Goal: Share content

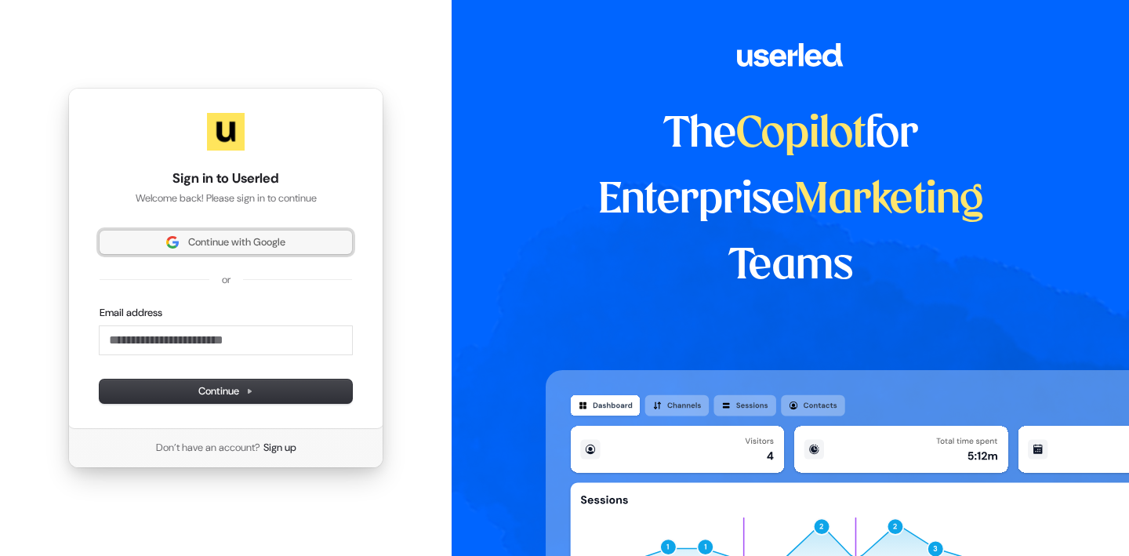
click at [220, 250] on button "Continue with Google" at bounding box center [226, 243] width 253 height 24
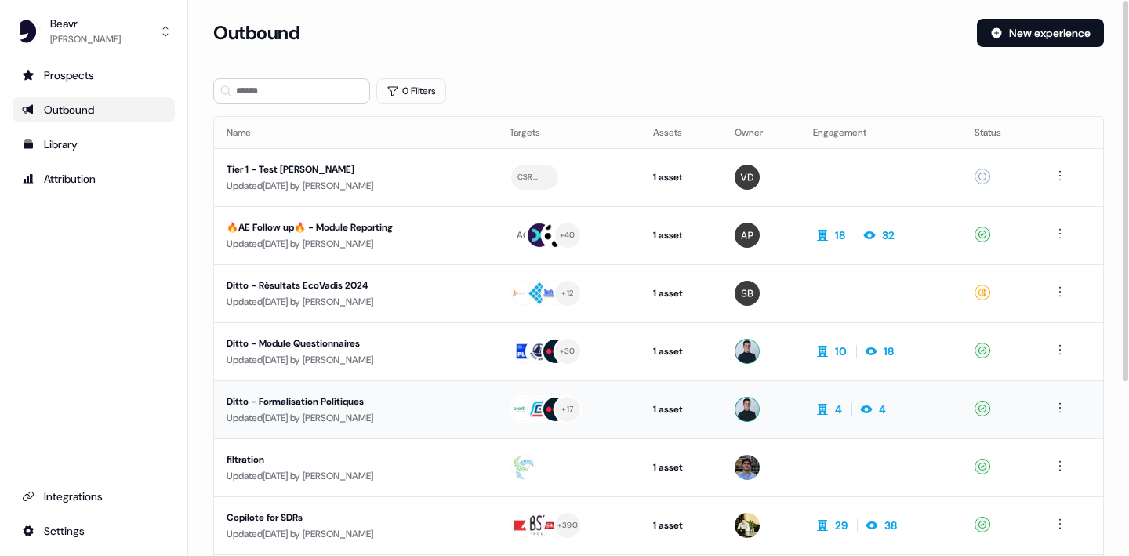
click at [333, 398] on div "Ditto - Formalisation Politiques" at bounding box center [356, 402] width 258 height 16
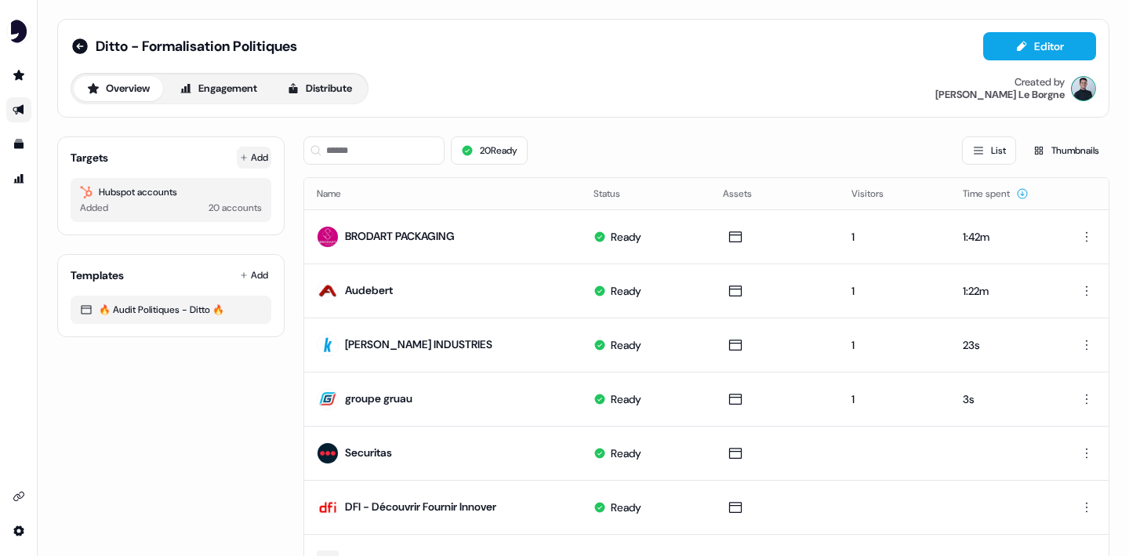
click at [243, 161] on icon at bounding box center [244, 158] width 8 height 8
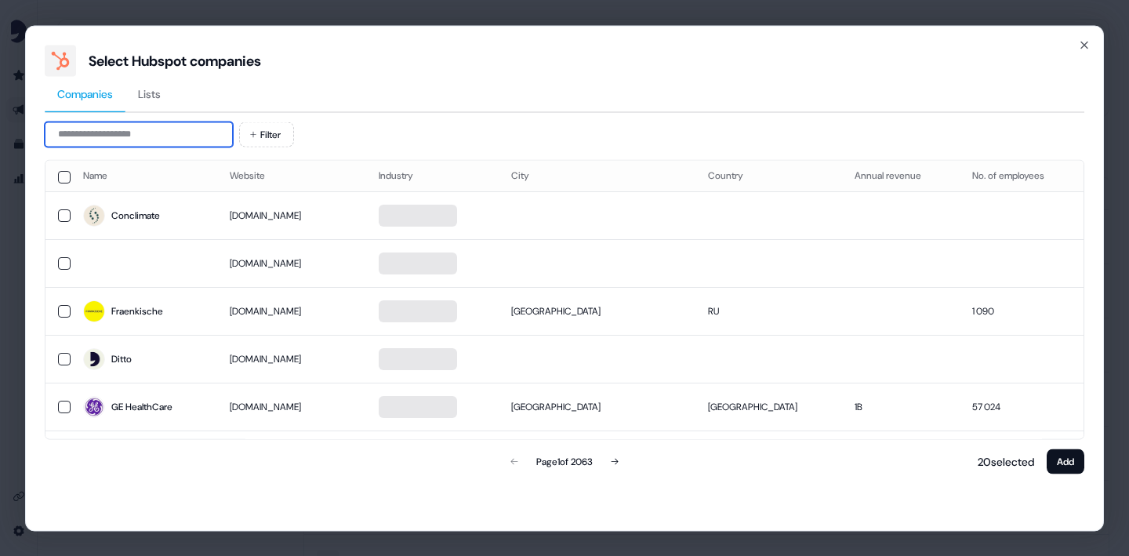
click at [166, 133] on input at bounding box center [139, 134] width 188 height 25
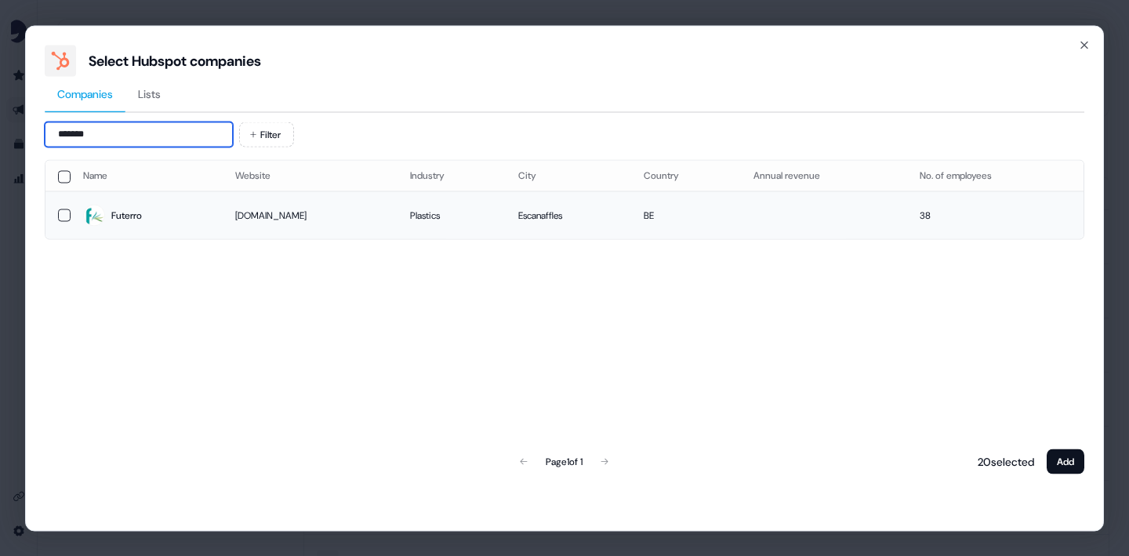
type input "*******"
click at [180, 216] on span "Futerro" at bounding box center [146, 216] width 127 height 22
click at [1074, 462] on button "Add" at bounding box center [1066, 461] width 38 height 25
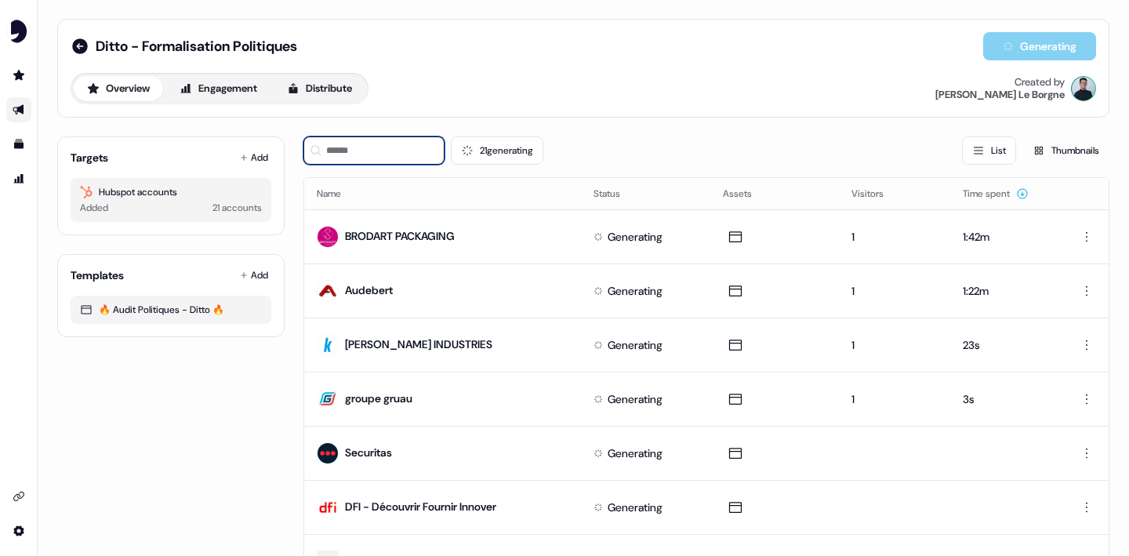
click at [413, 143] on input at bounding box center [373, 150] width 141 height 28
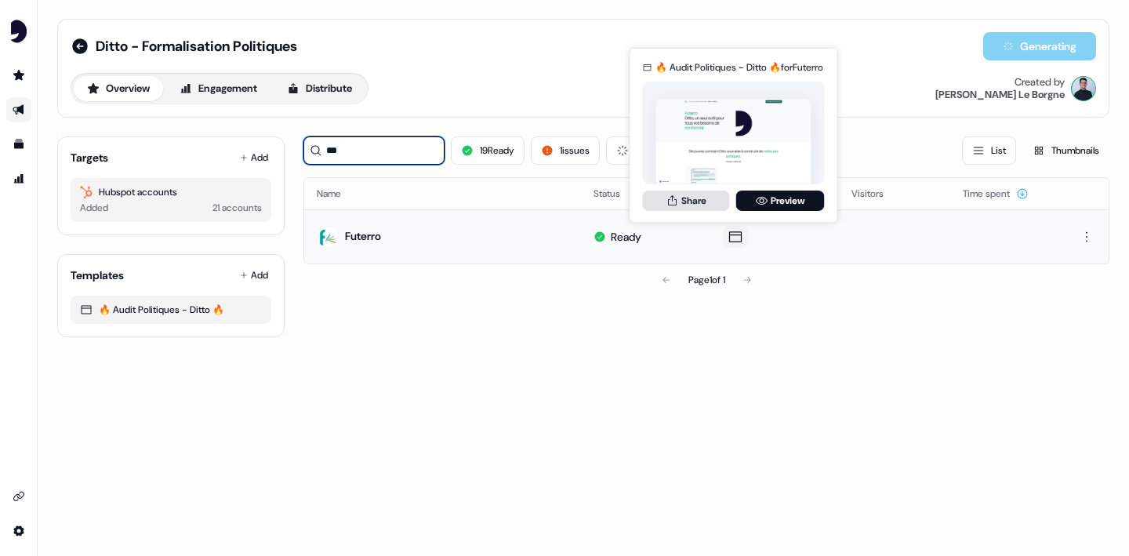
type input "***"
click at [703, 202] on button "Share" at bounding box center [686, 201] width 87 height 20
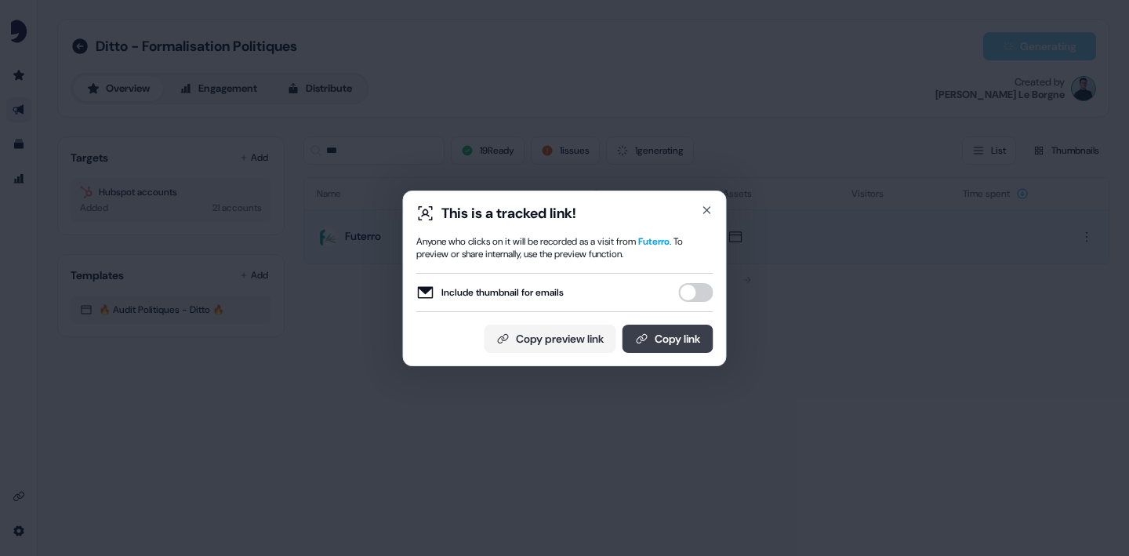
click at [673, 350] on button "Copy link" at bounding box center [668, 339] width 91 height 28
